Goal: Task Accomplishment & Management: Manage account settings

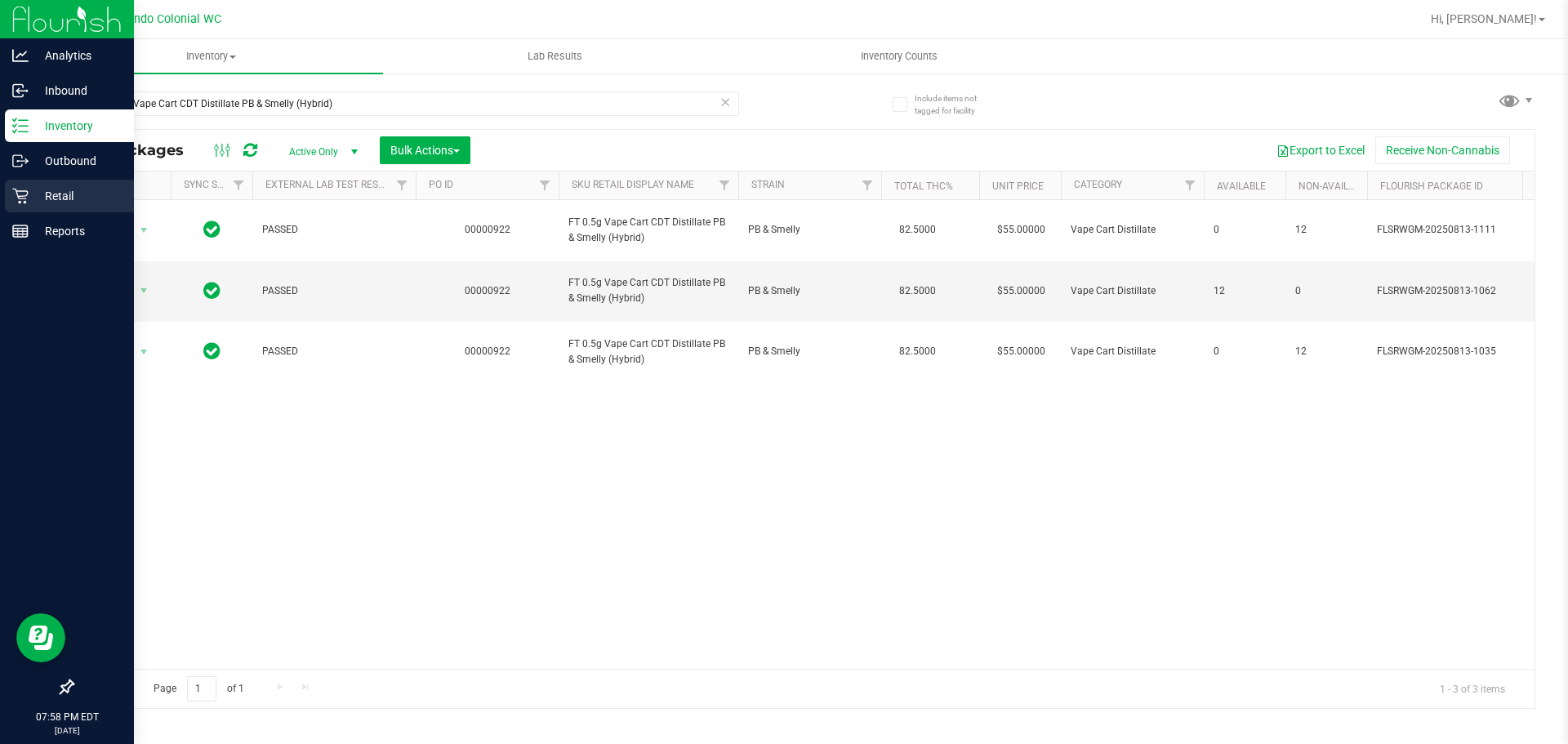
click at [45, 194] on p "Retail" at bounding box center [78, 196] width 98 height 19
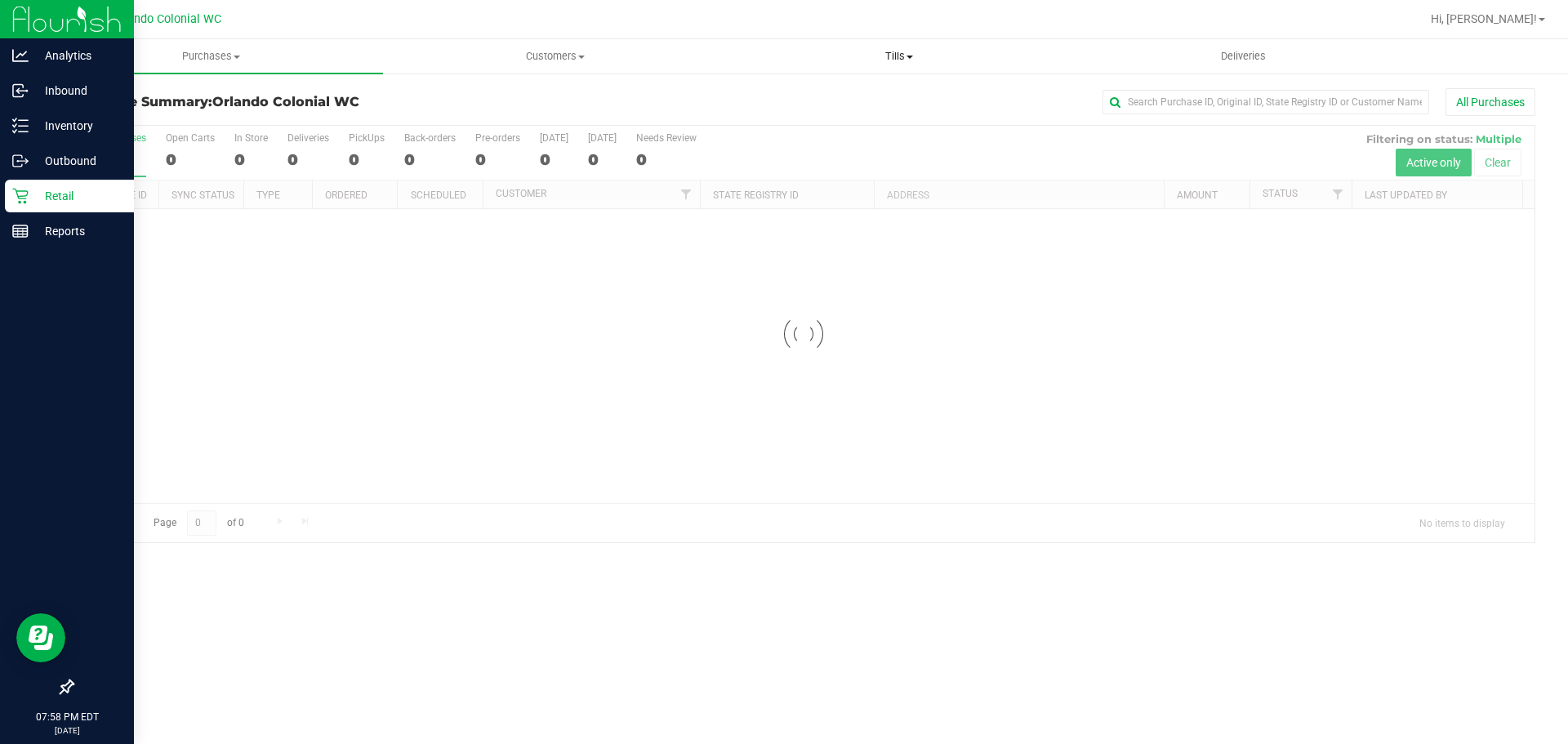
click at [915, 53] on span "Tills" at bounding box center [899, 56] width 343 height 15
click at [803, 94] on span "Manage tills" at bounding box center [782, 99] width 110 height 14
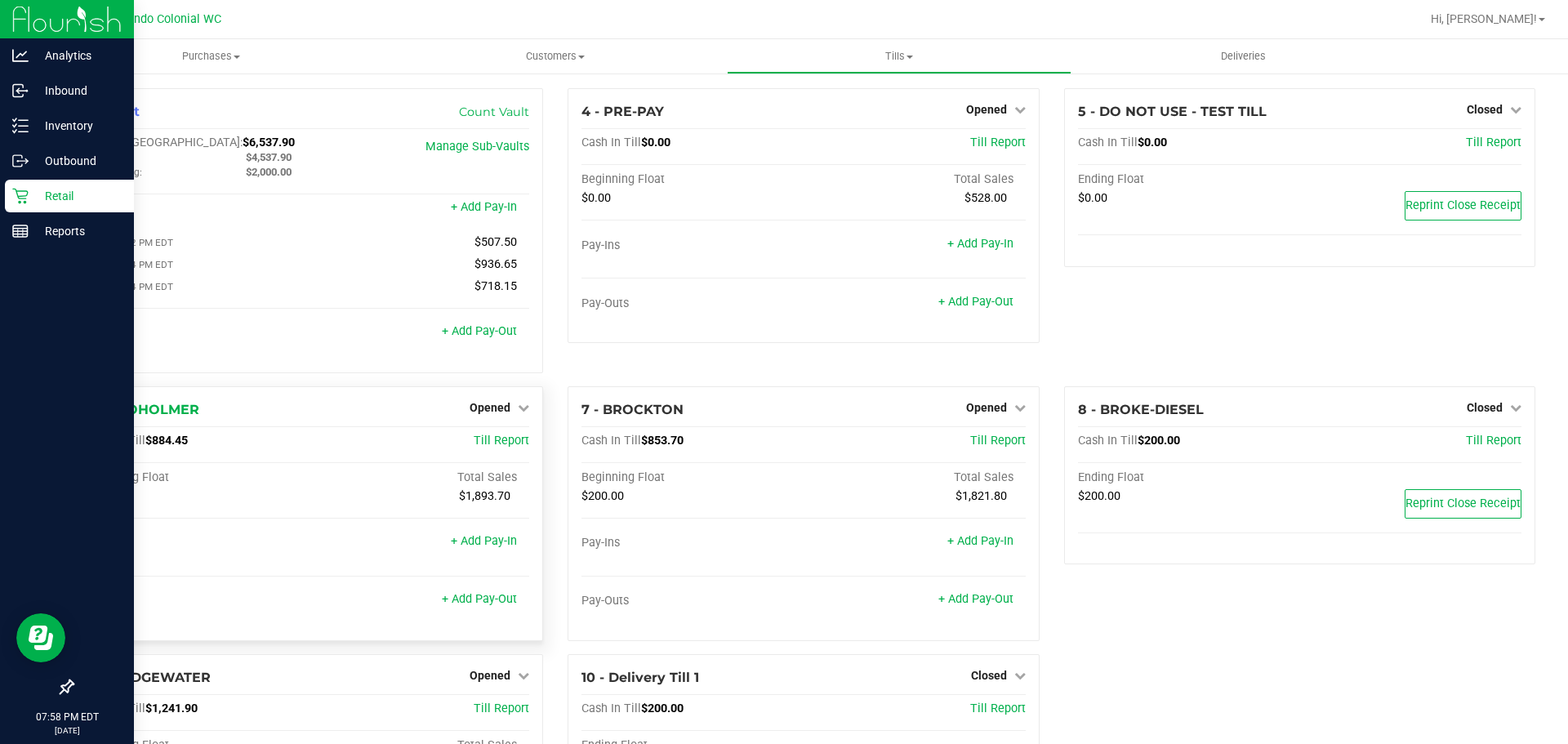
click at [536, 408] on div "6 - BROHOLMER Opened Close Till Cash In Till $884.45 Till Report Beginning Floa…" at bounding box center [307, 514] width 471 height 255
click at [503, 414] on span "Opened" at bounding box center [489, 407] width 41 height 13
click at [487, 442] on link "Close Till" at bounding box center [492, 441] width 44 height 13
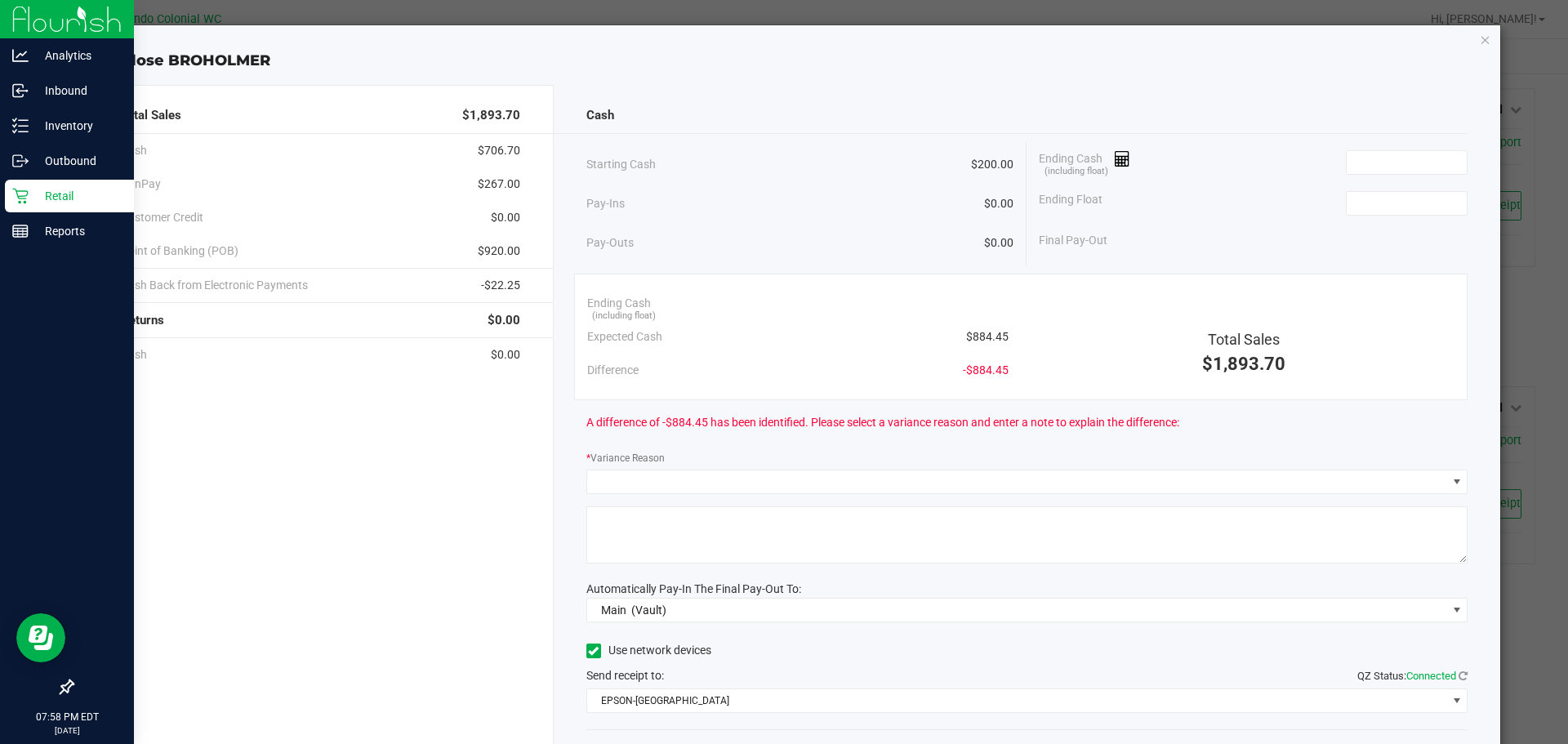
click at [982, 335] on span "$884.45" at bounding box center [987, 337] width 43 height 17
click at [982, 334] on span "$884.45" at bounding box center [987, 337] width 43 height 17
copy span "884.45"
click at [1363, 168] on input at bounding box center [1406, 163] width 120 height 23
paste input "884.45"
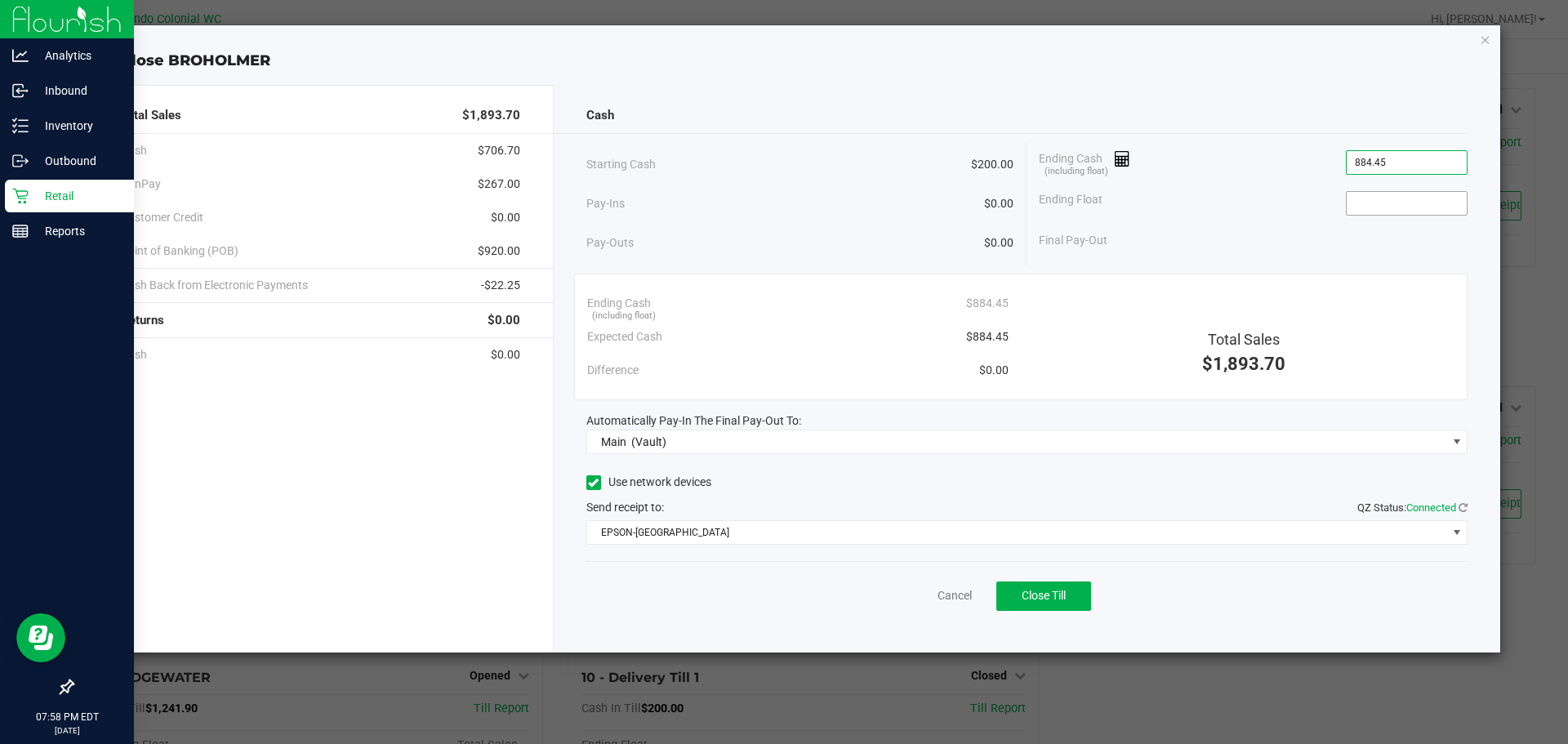
type input "$884.45"
click at [1384, 205] on input at bounding box center [1406, 204] width 120 height 23
click at [728, 609] on div "Cancel Close Till" at bounding box center [1027, 593] width 882 height 63
type input "$200.00"
click at [1044, 610] on button "Close Till" at bounding box center [1044, 596] width 94 height 30
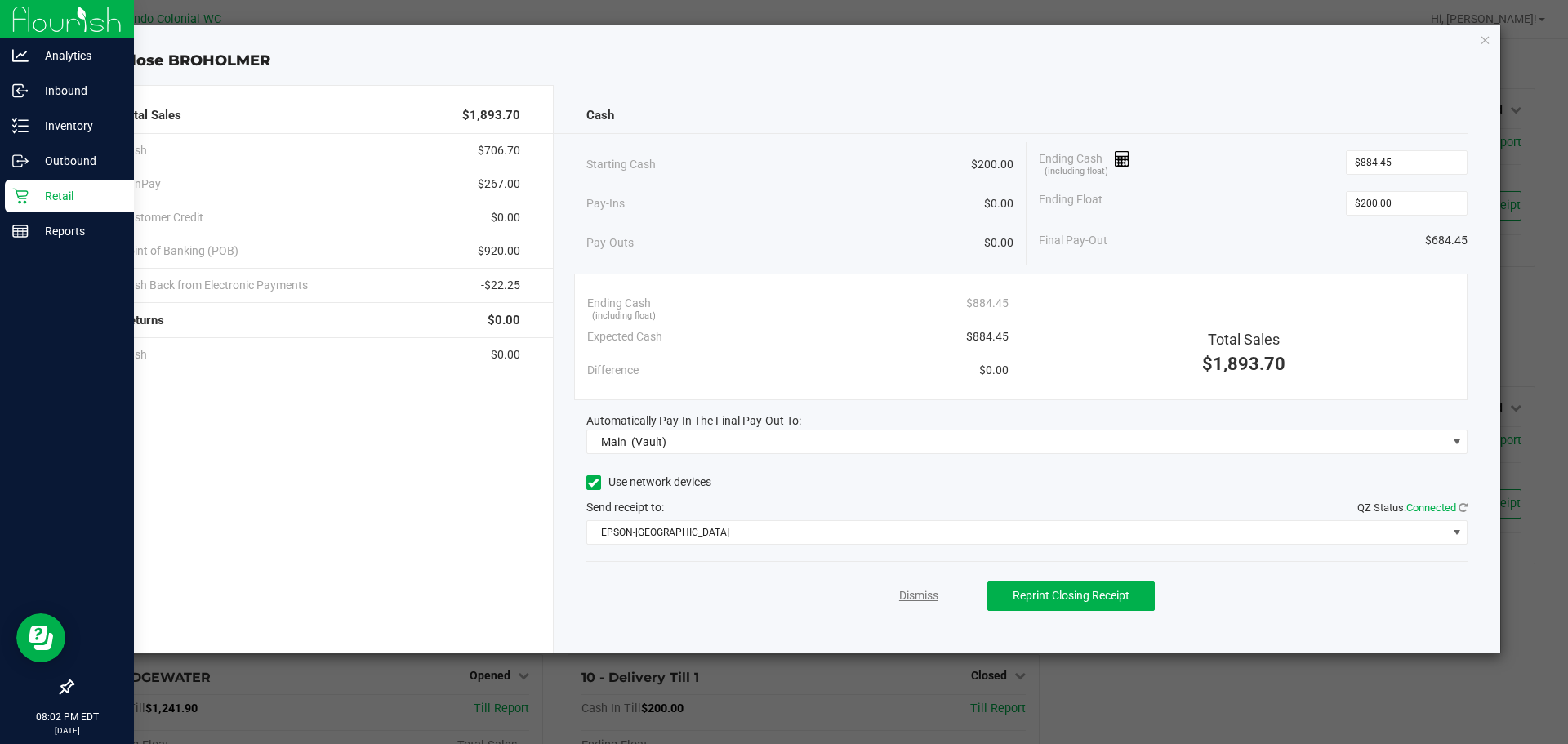
click at [919, 596] on link "Dismiss" at bounding box center [919, 596] width 39 height 17
